Goal: Task Accomplishment & Management: Complete application form

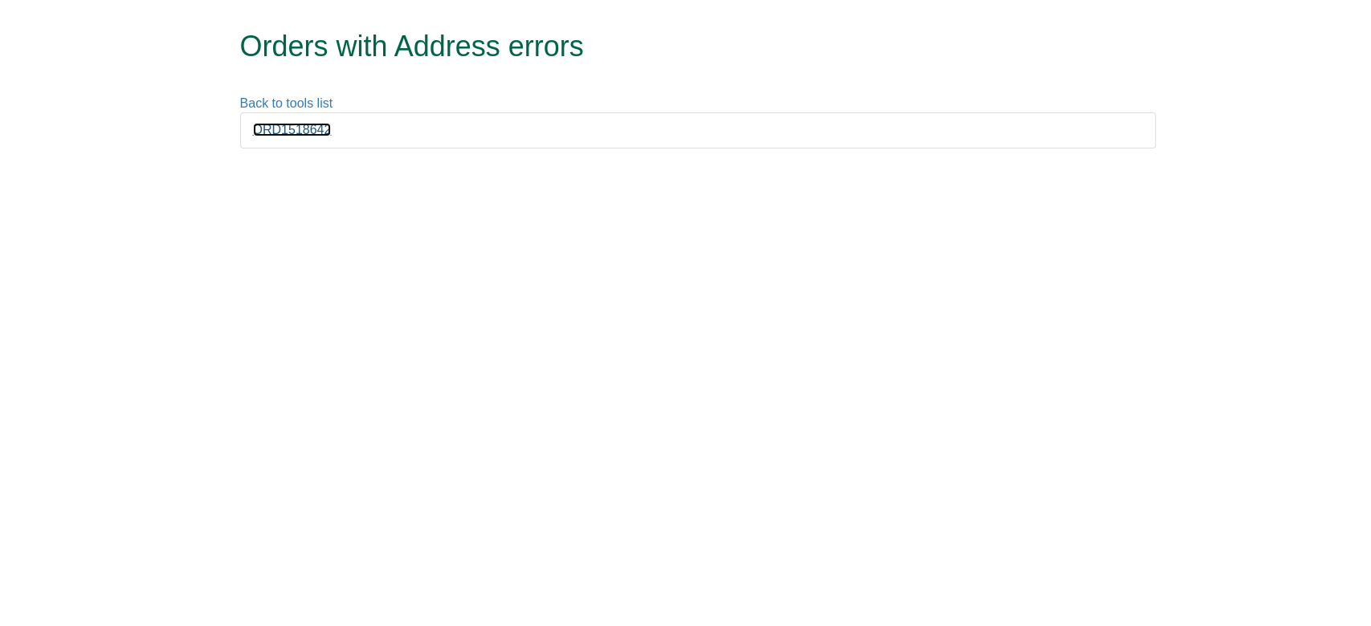
click at [308, 124] on link "ORD1518642" at bounding box center [292, 130] width 79 height 14
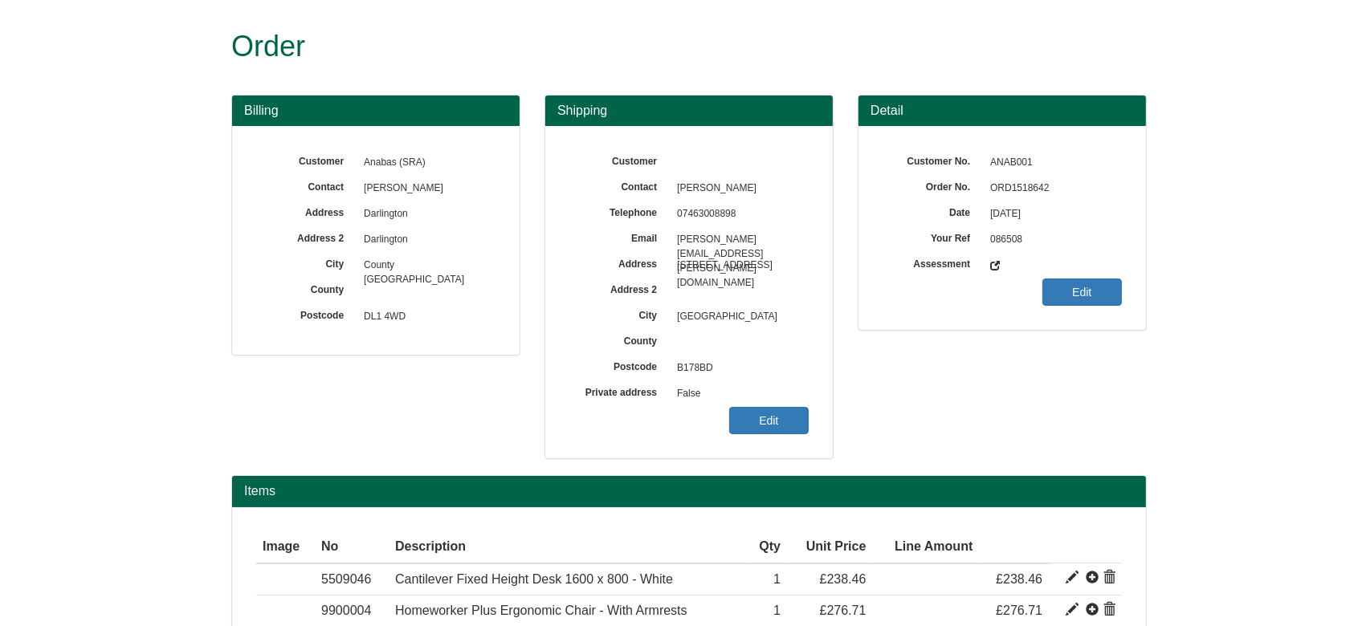
click at [1013, 187] on span "ORD1518642" at bounding box center [1052, 189] width 140 height 26
copy span "ORD1518642"
click at [748, 426] on link "Edit" at bounding box center [768, 420] width 79 height 27
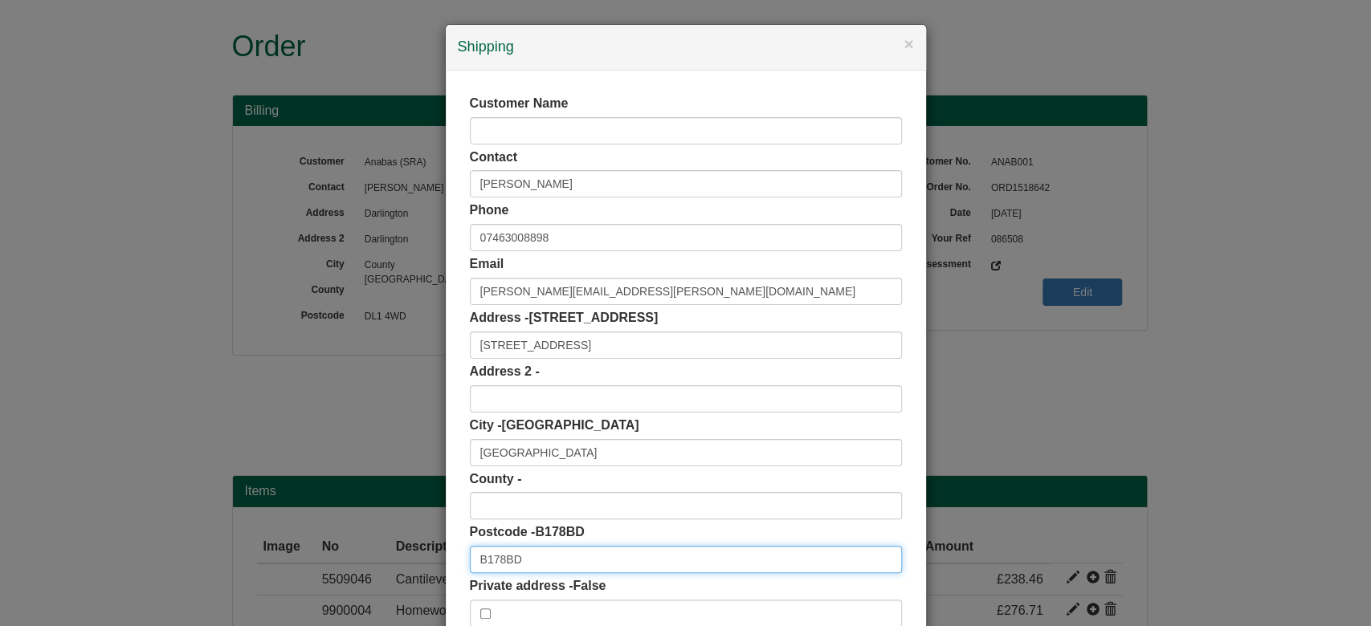
drag, startPoint x: 541, startPoint y: 573, endPoint x: 403, endPoint y: 569, distance: 138.2
click at [403, 569] on div "× Shipping Customer Name Contact Andriea Cresswell Phone 07463008898 Email Andr…" at bounding box center [685, 313] width 1371 height 626
paste input "text"
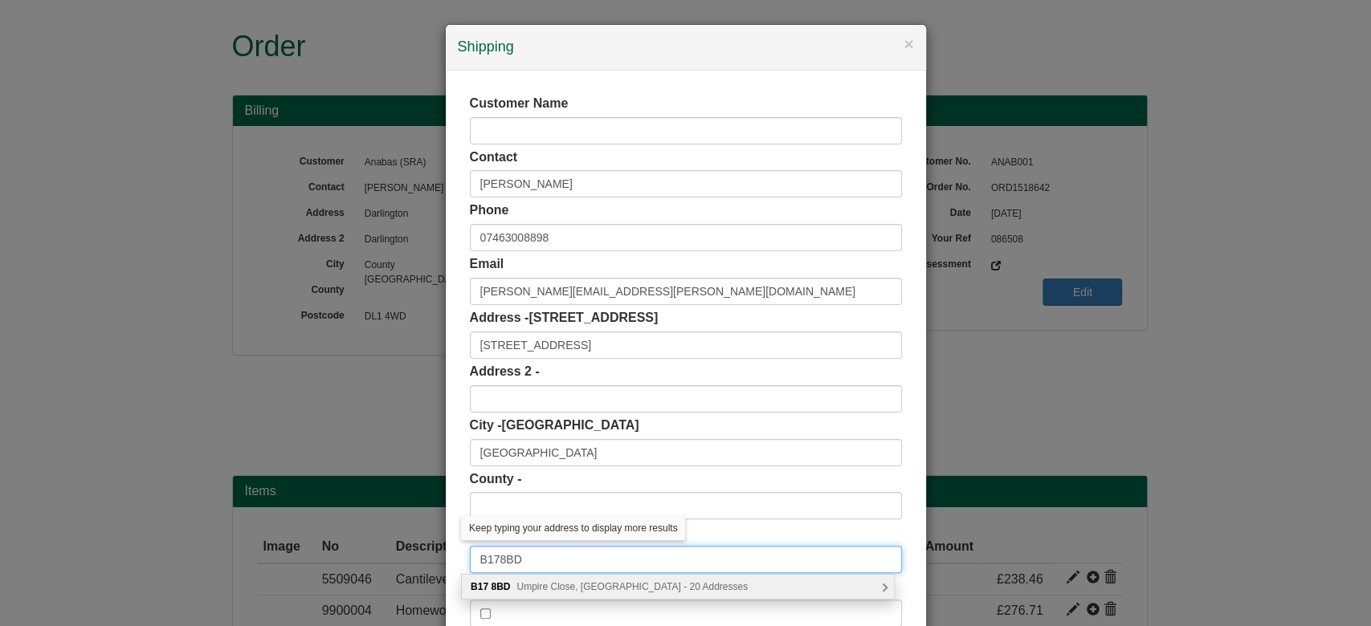
click at [492, 564] on input "B178BD" at bounding box center [686, 559] width 432 height 27
type input "B17 8BD"
click at [523, 589] on span "Umpire Close, Birmingham - 20 Addresses" at bounding box center [631, 586] width 231 height 11
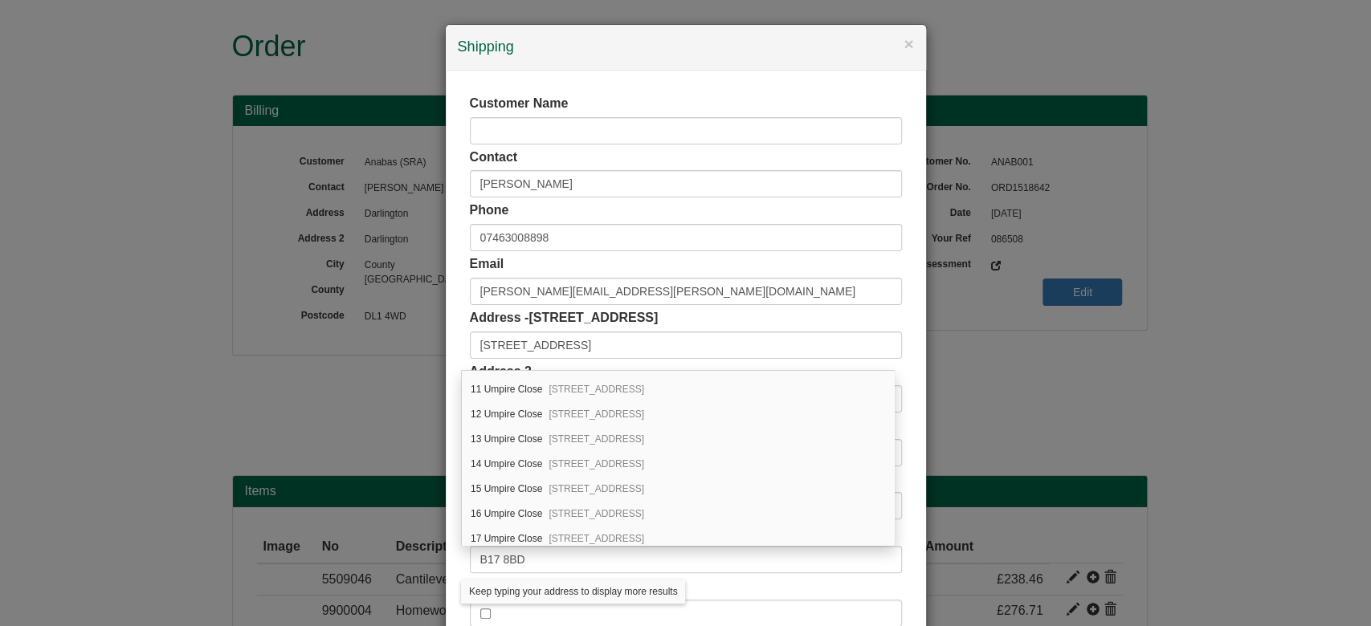
scroll to position [271, 0]
click at [554, 406] on span "Birmingham, B17 8BD" at bounding box center [596, 411] width 96 height 11
type input "13 Umpire Close"
type input "[GEOGRAPHIC_DATA]"
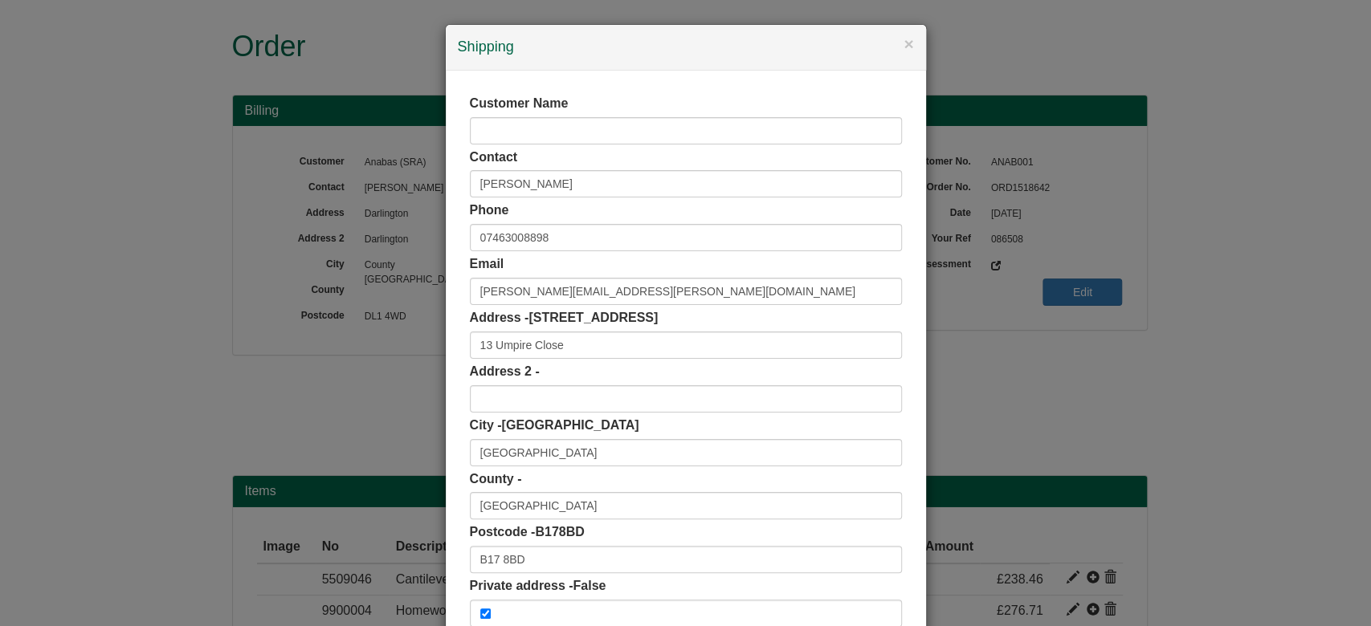
scroll to position [101, 0]
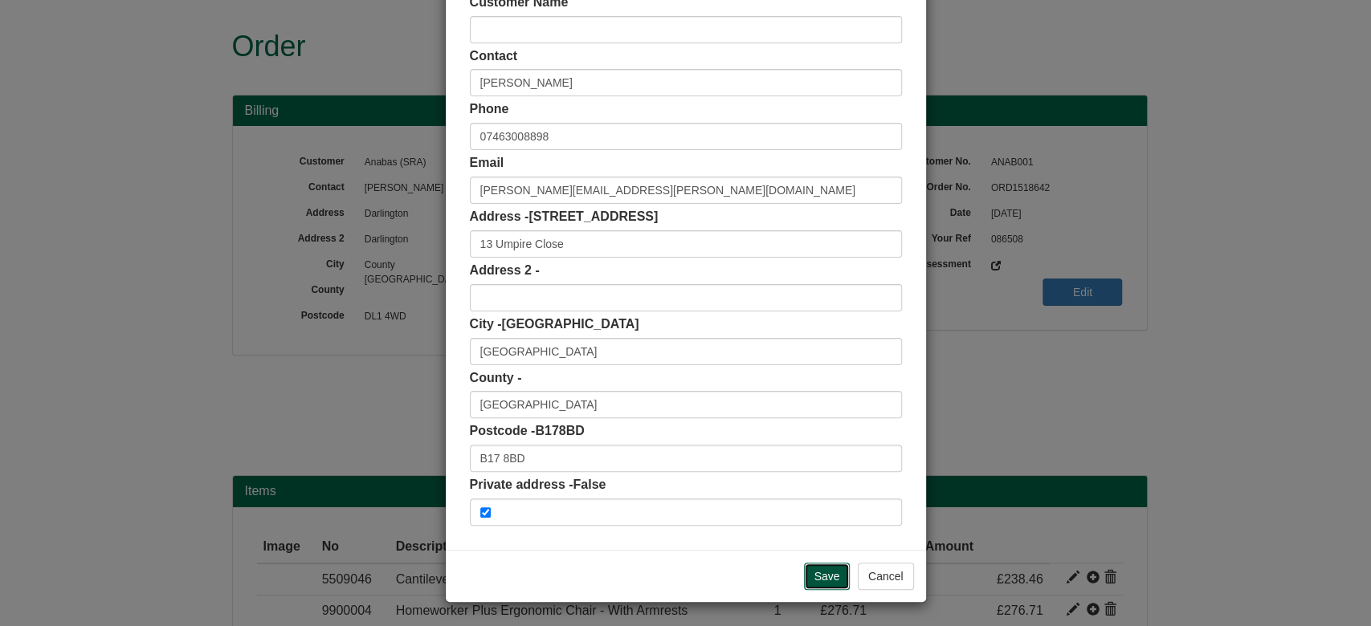
click at [826, 575] on input "Save" at bounding box center [827, 576] width 47 height 27
